Goal: Information Seeking & Learning: Learn about a topic

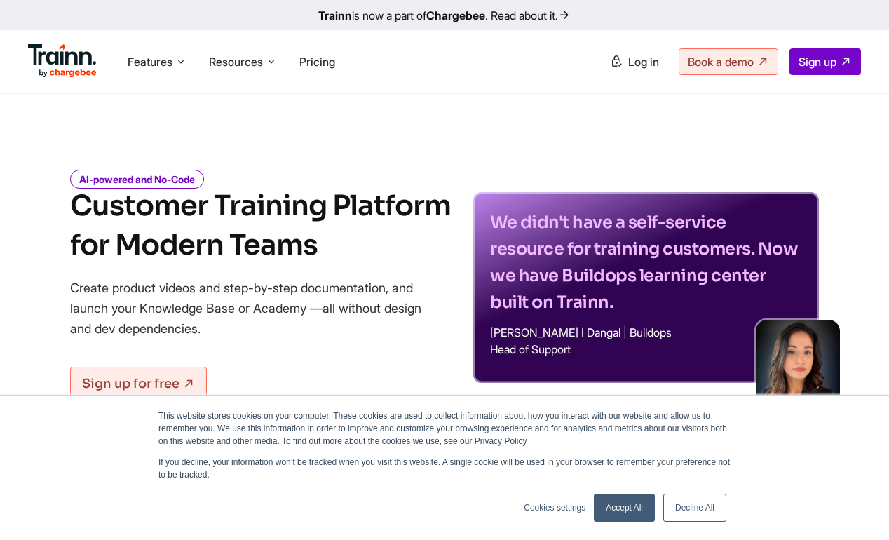
click at [641, 502] on link "Accept All" at bounding box center [624, 508] width 61 height 28
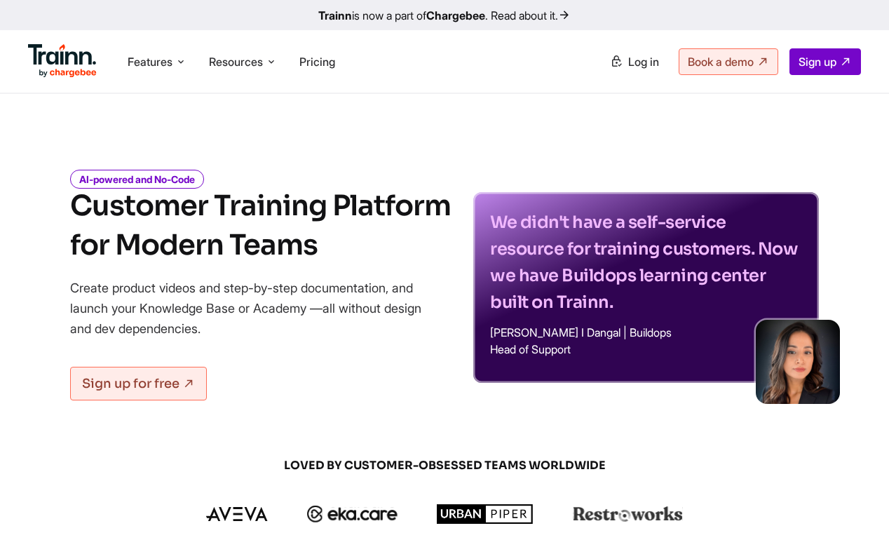
click at [315, 64] on span "Pricing" at bounding box center [317, 62] width 36 height 14
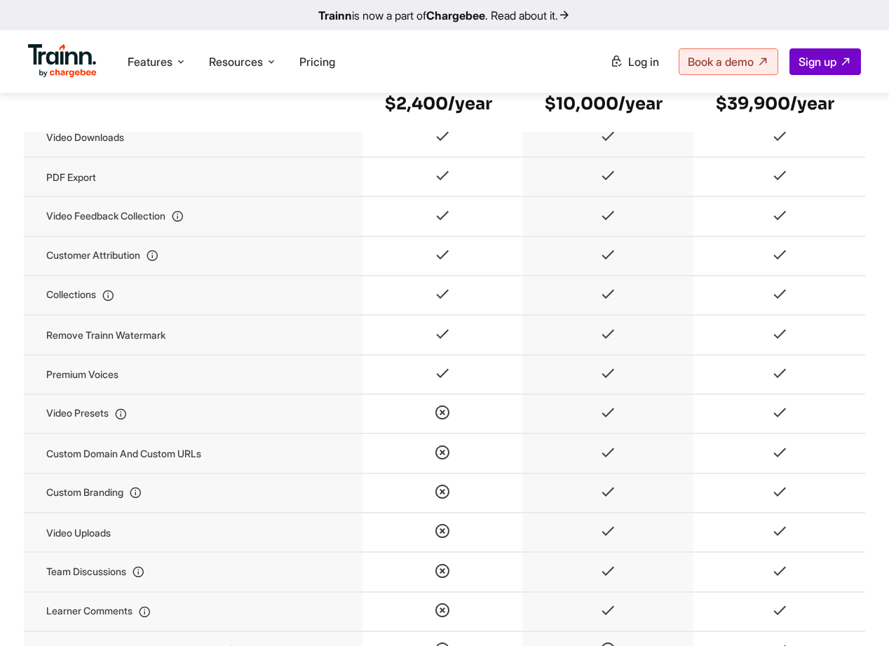
scroll to position [1472, 0]
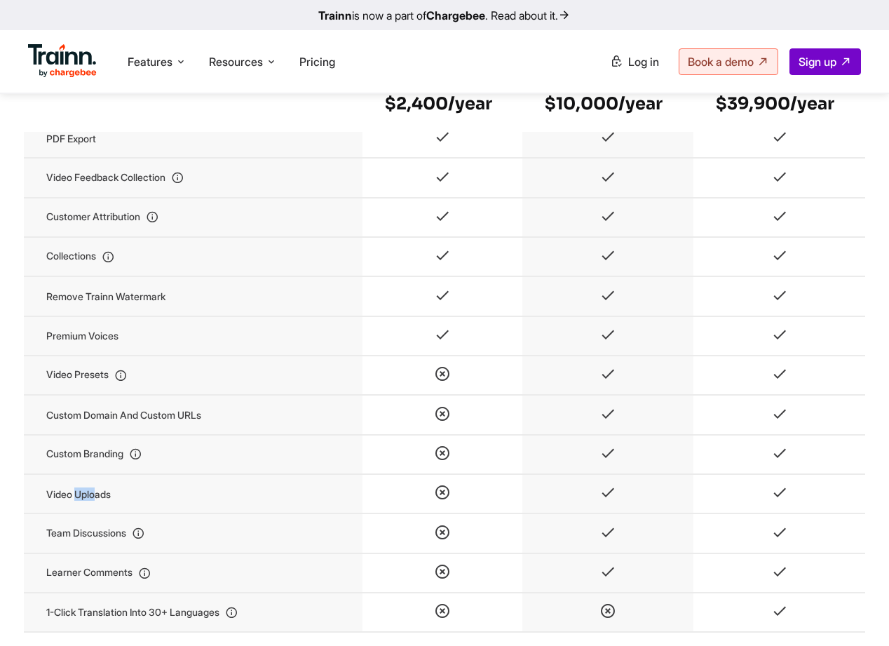
drag, startPoint x: 79, startPoint y: 504, endPoint x: 96, endPoint y: 509, distance: 18.2
click at [96, 509] on td "Video uploads" at bounding box center [193, 493] width 339 height 39
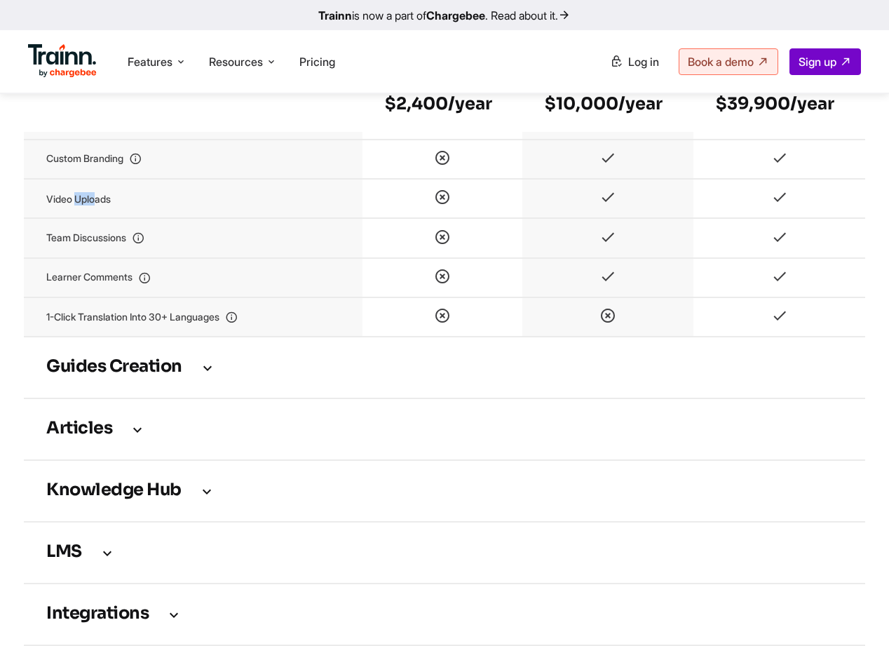
scroll to position [1753, 0]
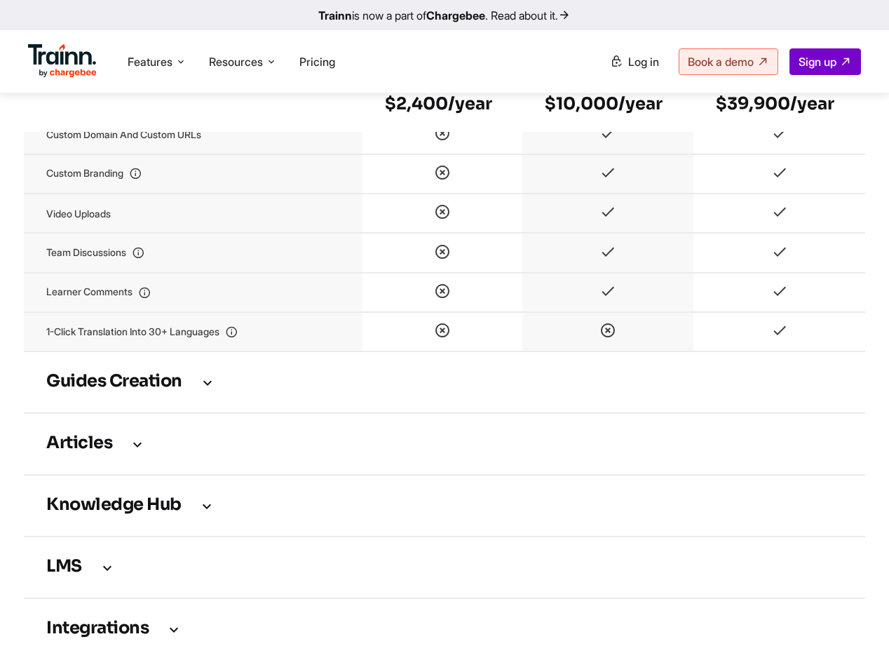
click at [137, 390] on h3 "Guides creation" at bounding box center [444, 381] width 796 height 15
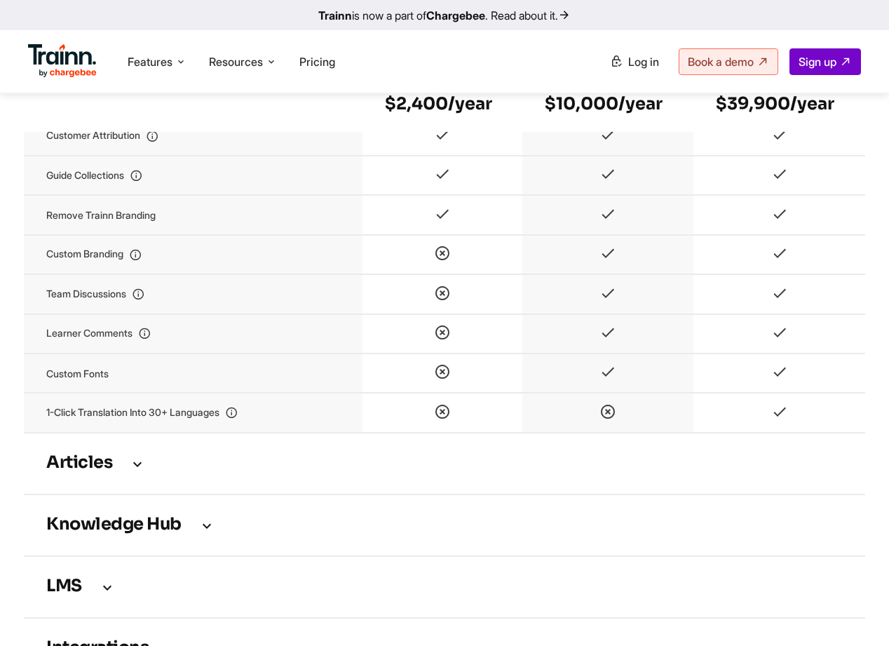
scroll to position [2454, 0]
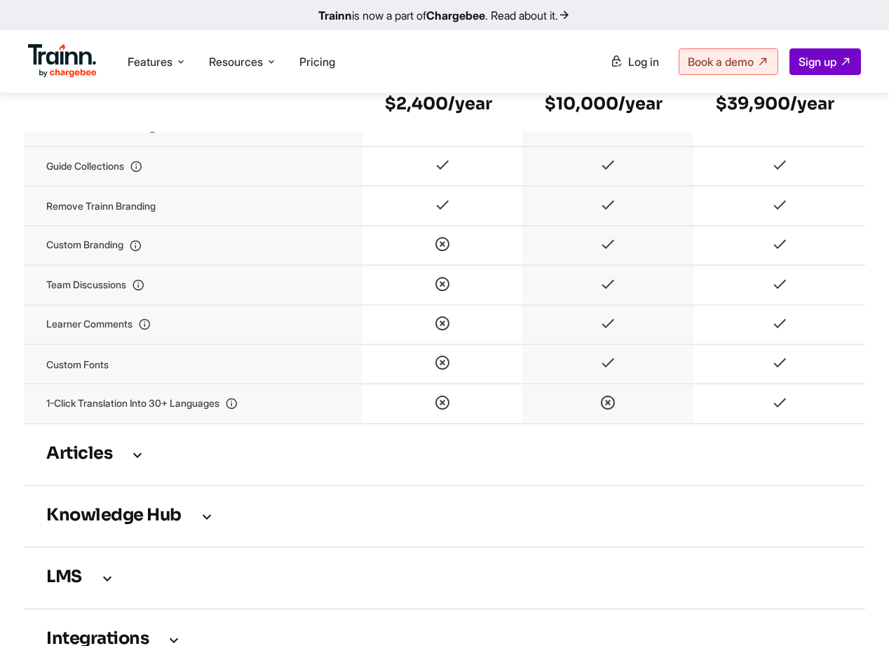
click at [135, 475] on td "Articles" at bounding box center [444, 454] width 841 height 62
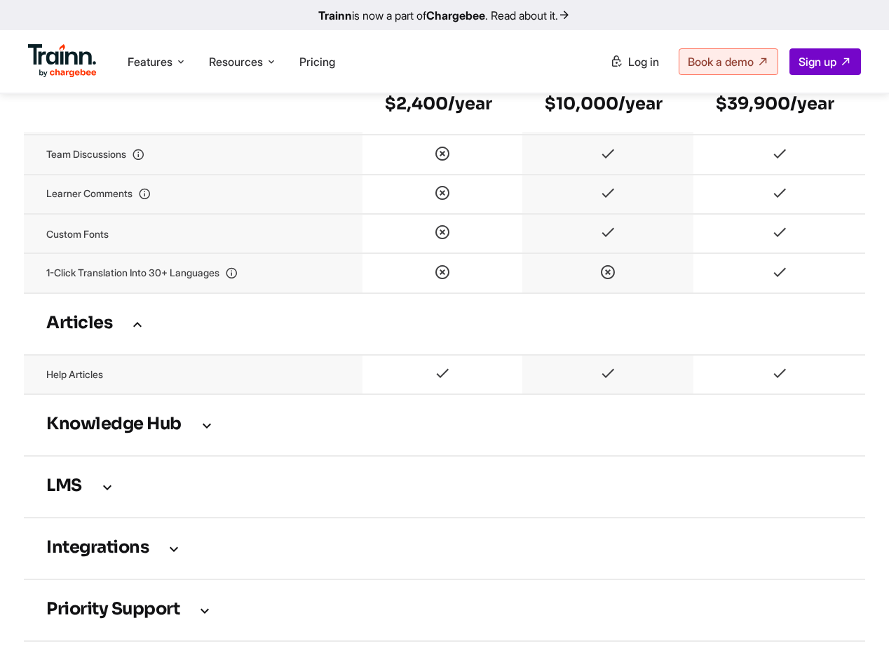
scroll to position [2594, 0]
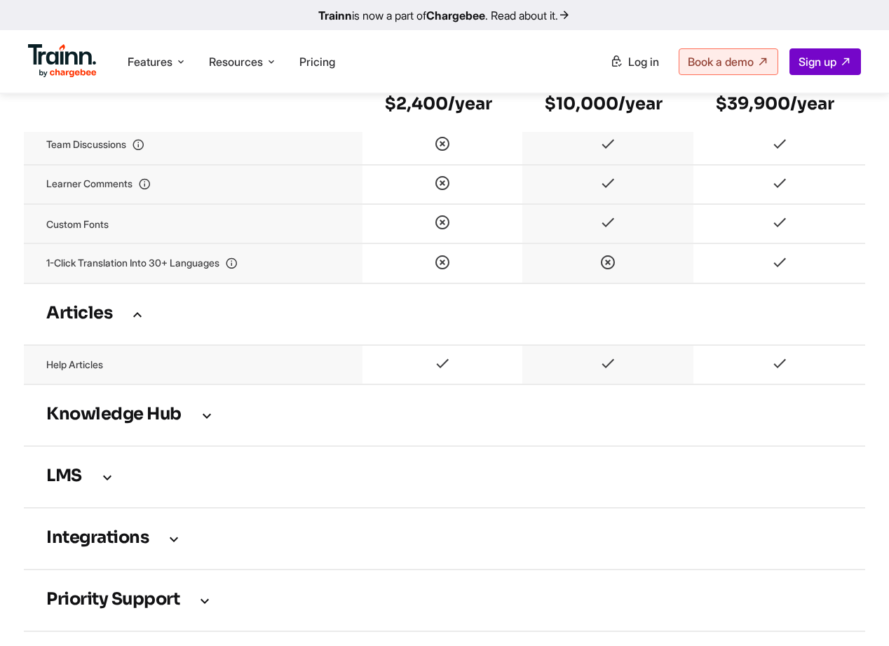
click at [209, 423] on icon at bounding box center [206, 414] width 17 height 15
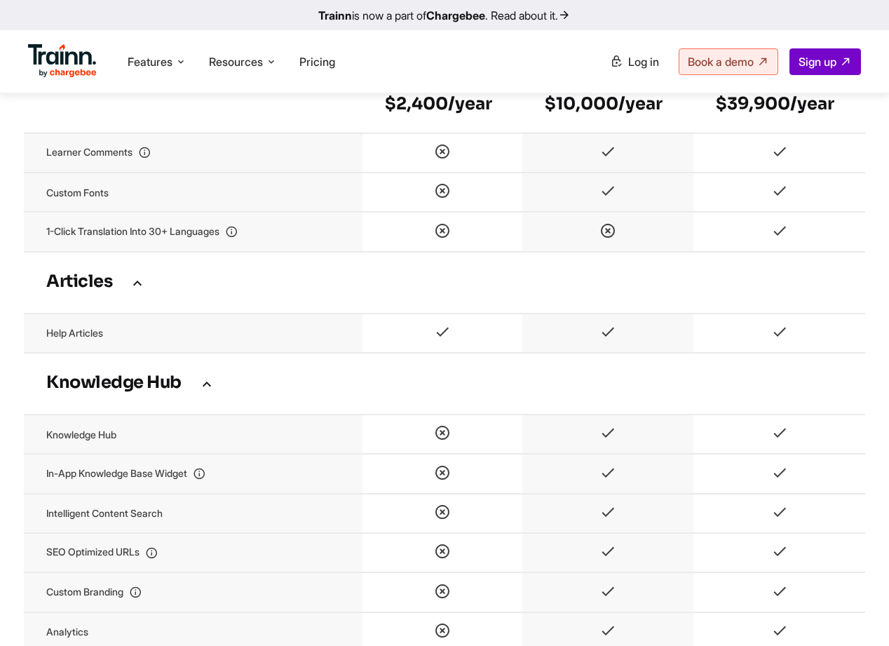
scroll to position [2664, 0]
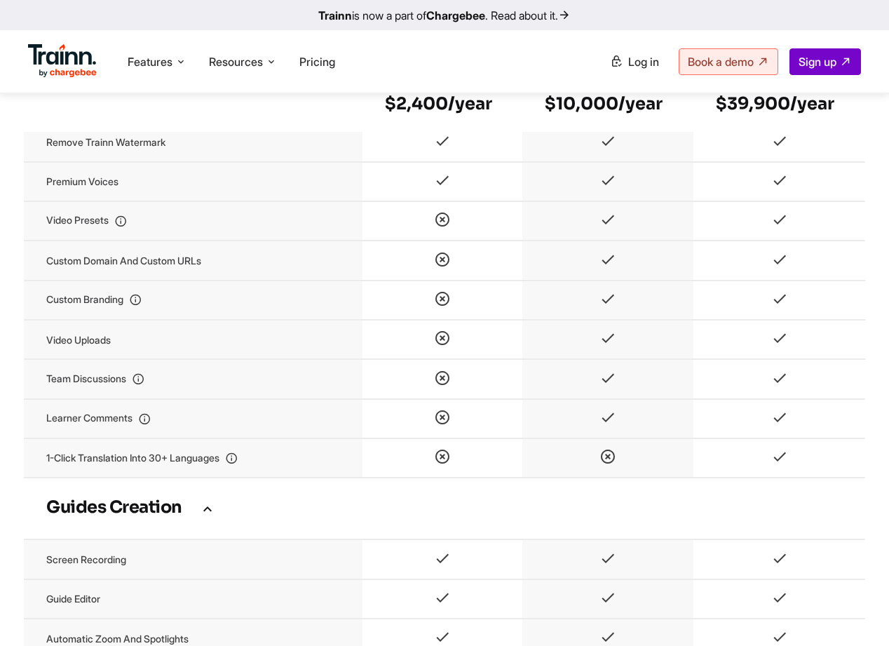
scroll to position [1589, 0]
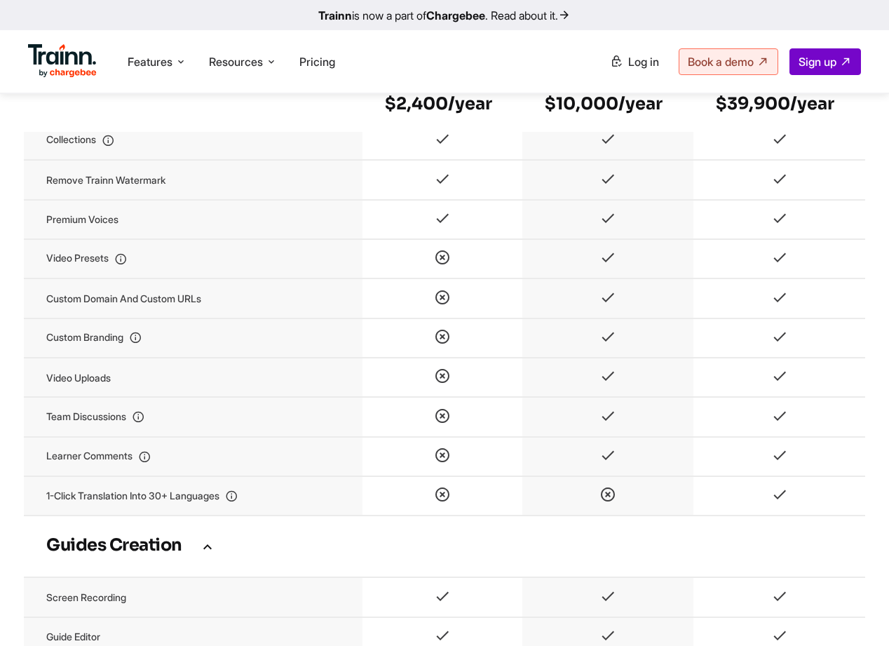
click at [628, 57] on span "Log in" at bounding box center [643, 62] width 31 height 14
